Goal: Manage account settings

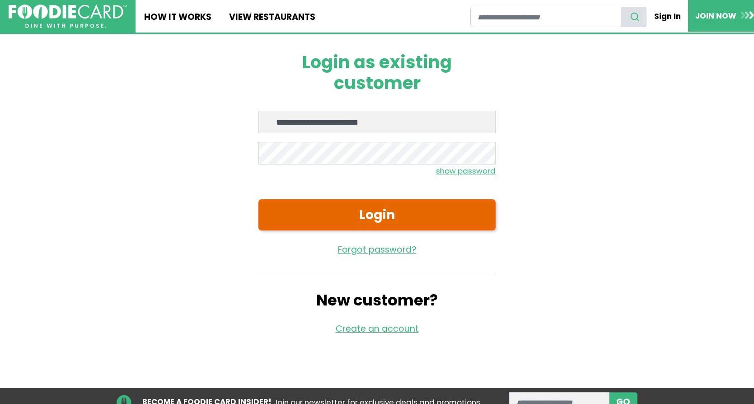
type input "**********"
click at [332, 206] on button "Login" at bounding box center [376, 214] width 237 height 31
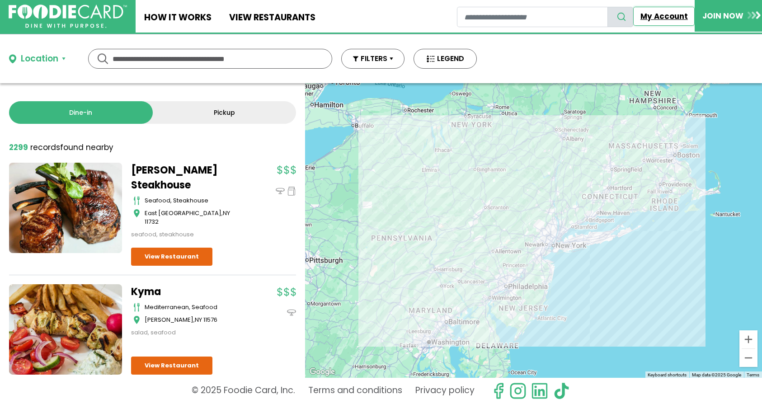
click at [645, 17] on link "My Account" at bounding box center [663, 16] width 61 height 19
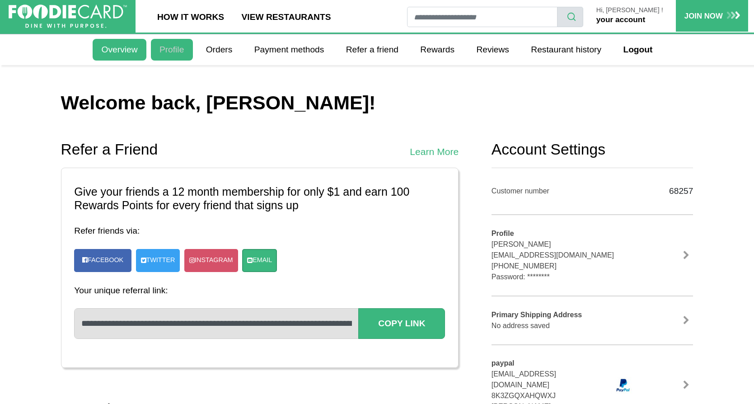
click at [178, 50] on link "Profile" at bounding box center [172, 50] width 42 height 22
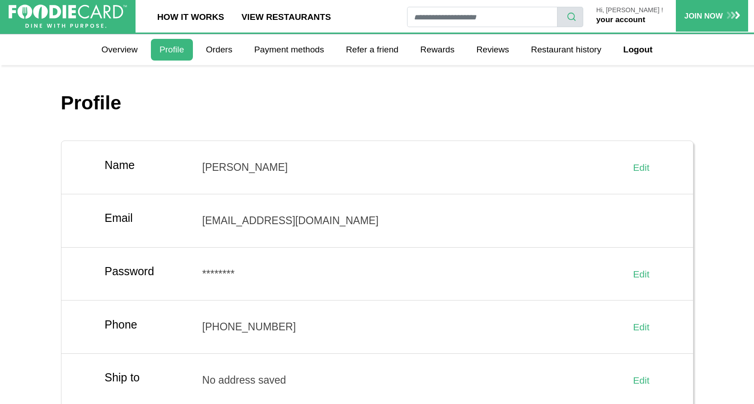
click at [628, 18] on link "your account" at bounding box center [620, 19] width 49 height 9
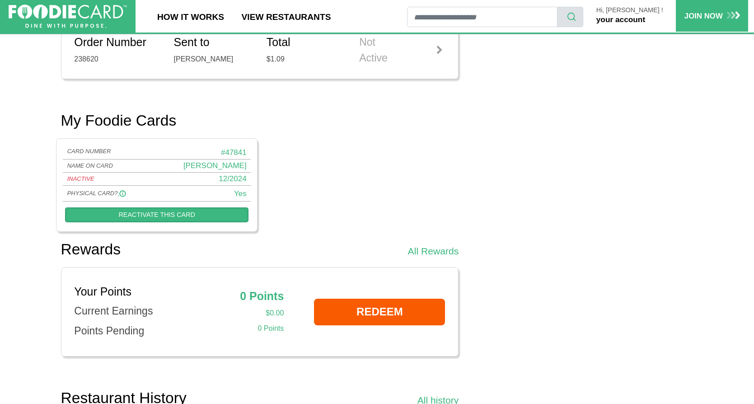
scroll to position [415, 0]
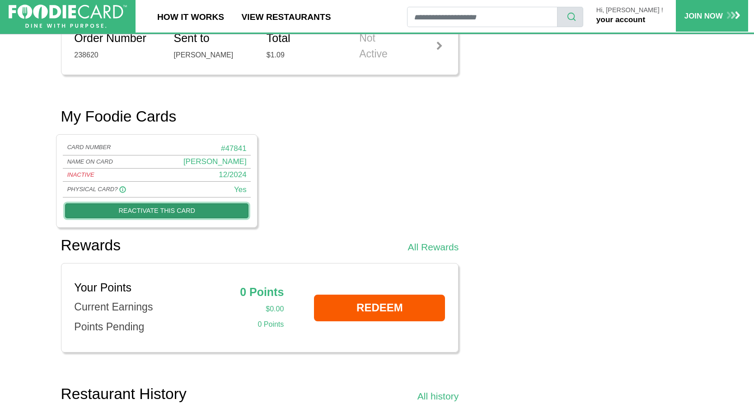
click at [161, 207] on link "Reactivate this card" at bounding box center [156, 210] width 183 height 15
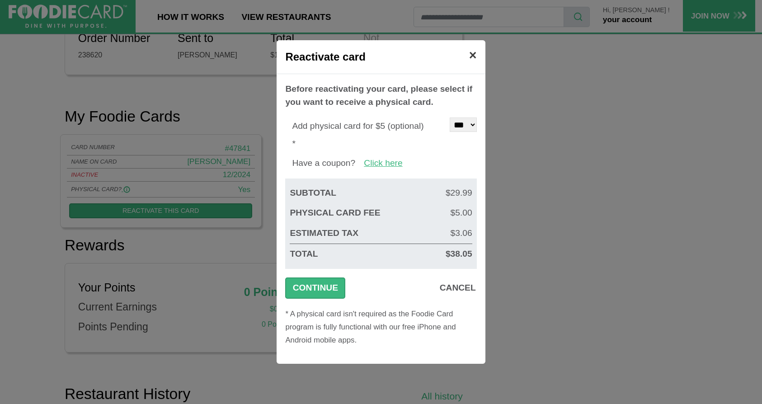
click at [471, 56] on span "×" at bounding box center [473, 55] width 8 height 14
